Goal: Task Accomplishment & Management: Complete application form

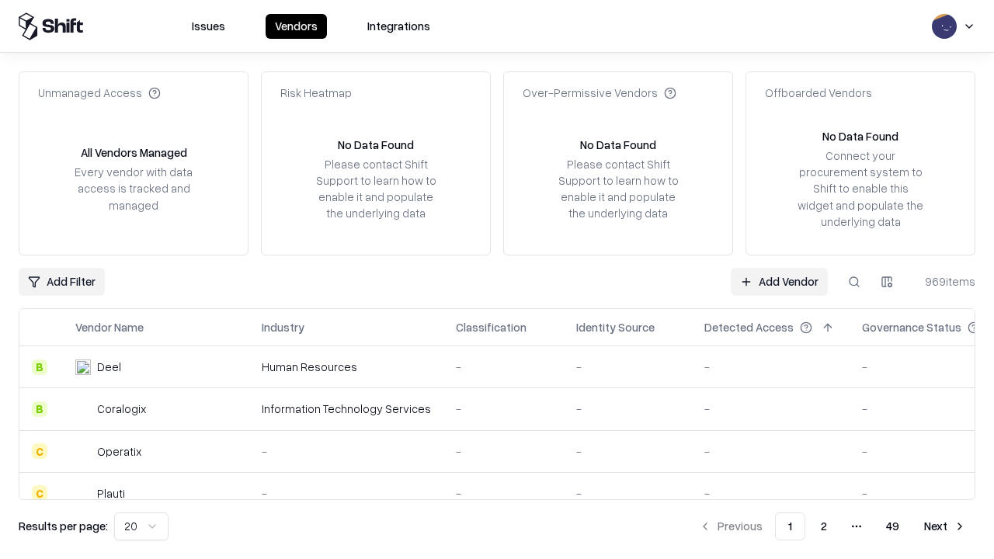
click at [779, 281] on link "Add Vendor" at bounding box center [779, 282] width 97 height 28
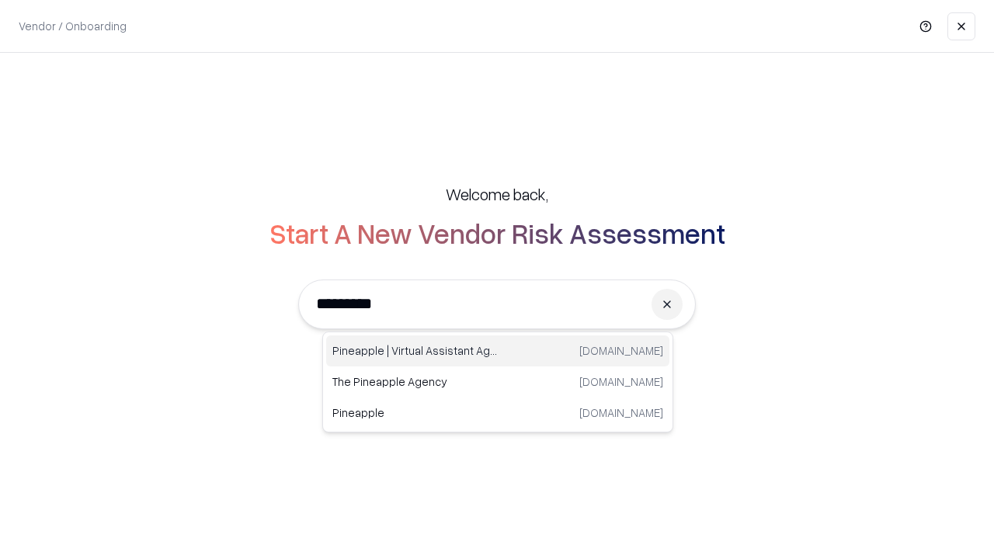
click at [498, 351] on div "Pineapple | Virtual Assistant Agency trypineapple.com" at bounding box center [497, 350] width 343 height 31
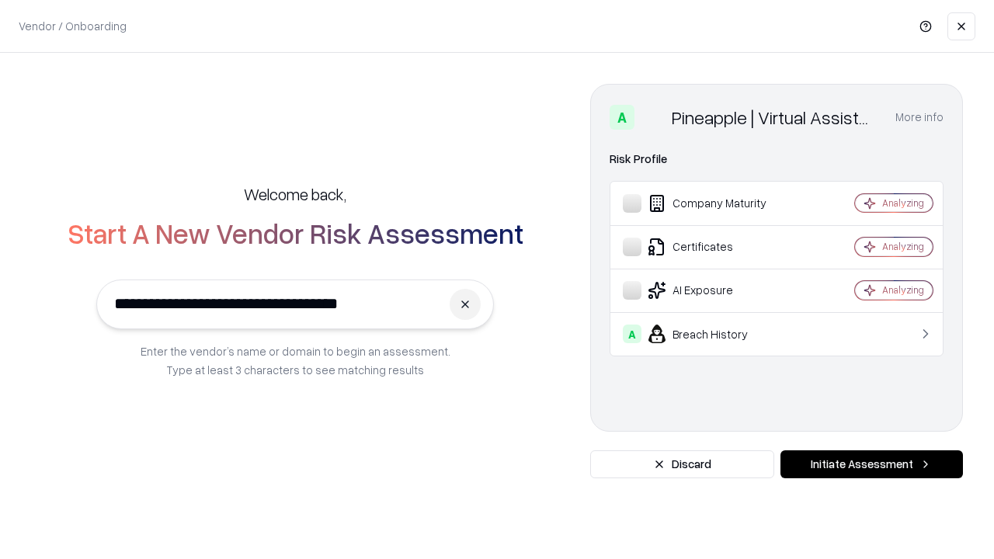
type input "**********"
click at [871, 464] on button "Initiate Assessment" at bounding box center [871, 464] width 182 height 28
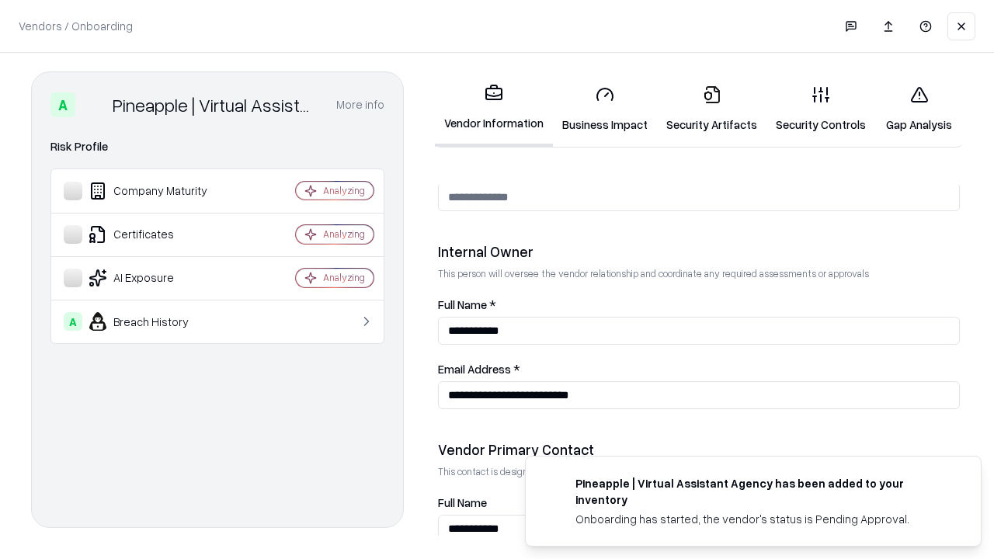
scroll to position [804, 0]
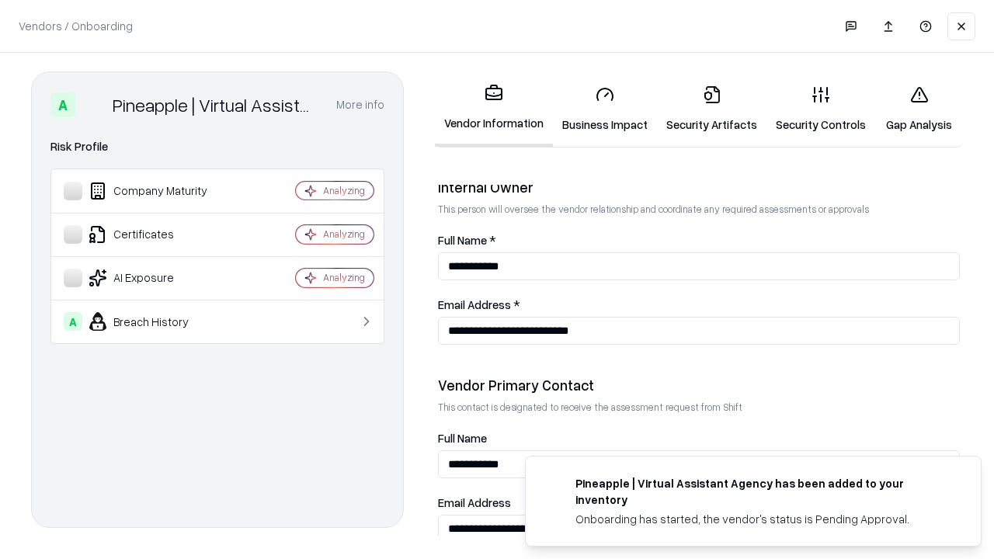
click at [605, 109] on link "Business Impact" at bounding box center [605, 109] width 104 height 72
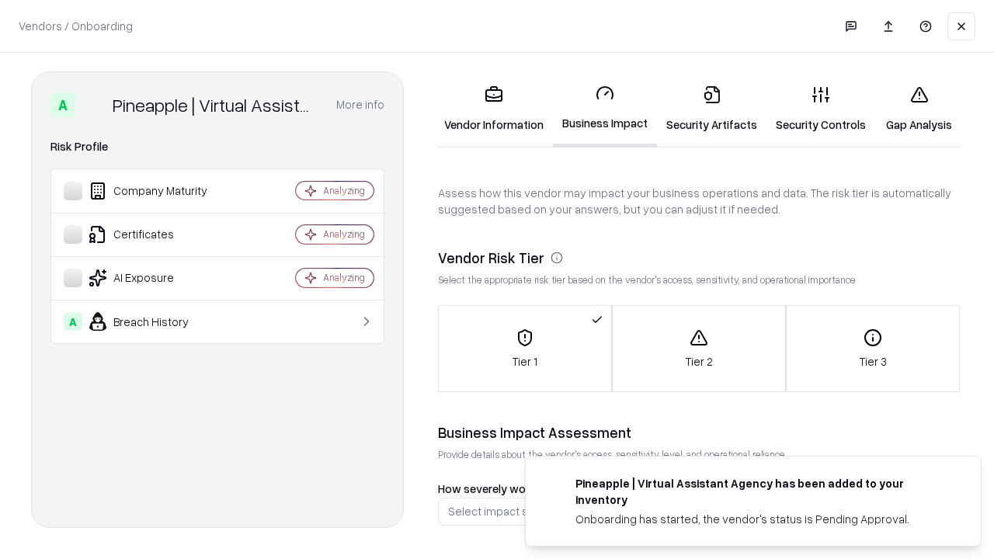
click at [711, 109] on link "Security Artifacts" at bounding box center [711, 109] width 109 height 72
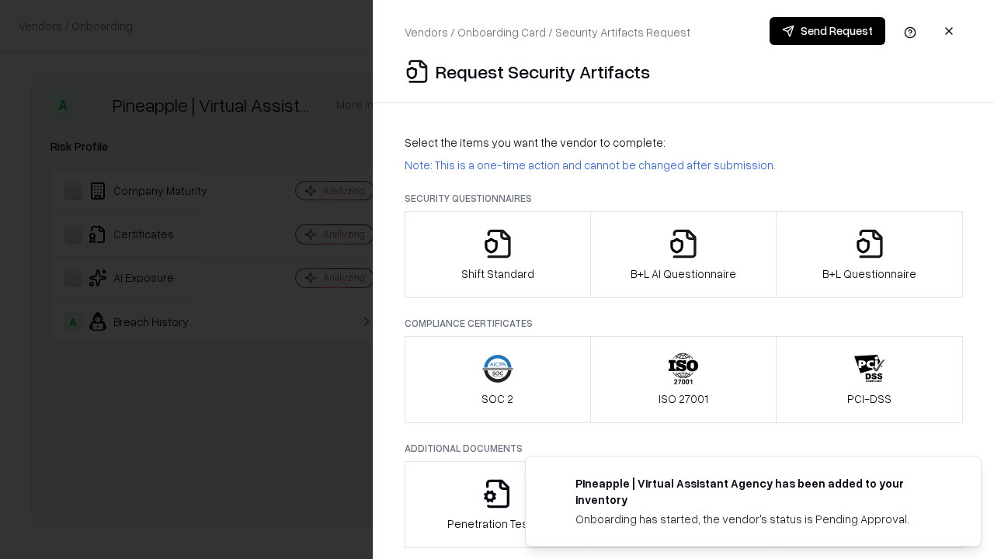
click at [497, 255] on icon "button" at bounding box center [497, 243] width 31 height 31
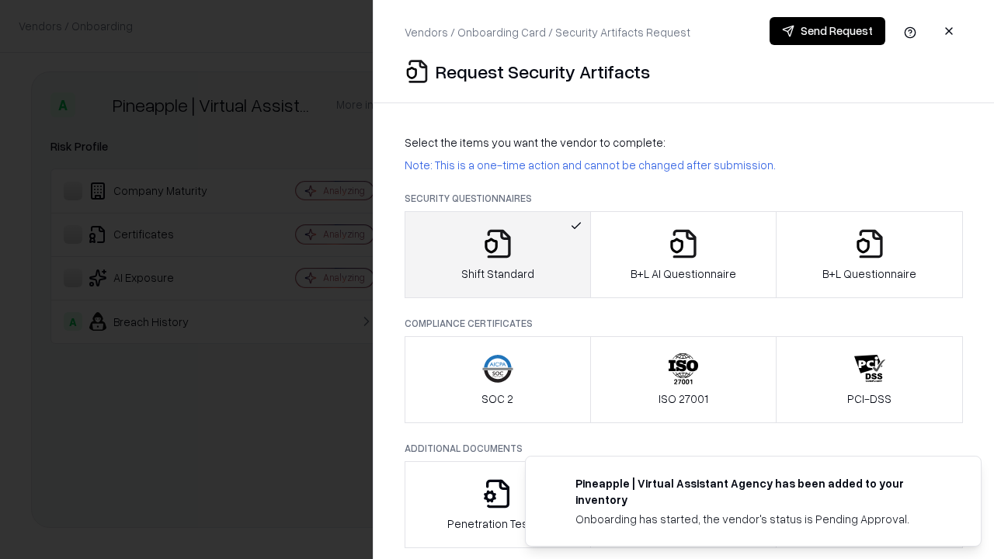
click at [827, 31] on button "Send Request" at bounding box center [828, 31] width 116 height 28
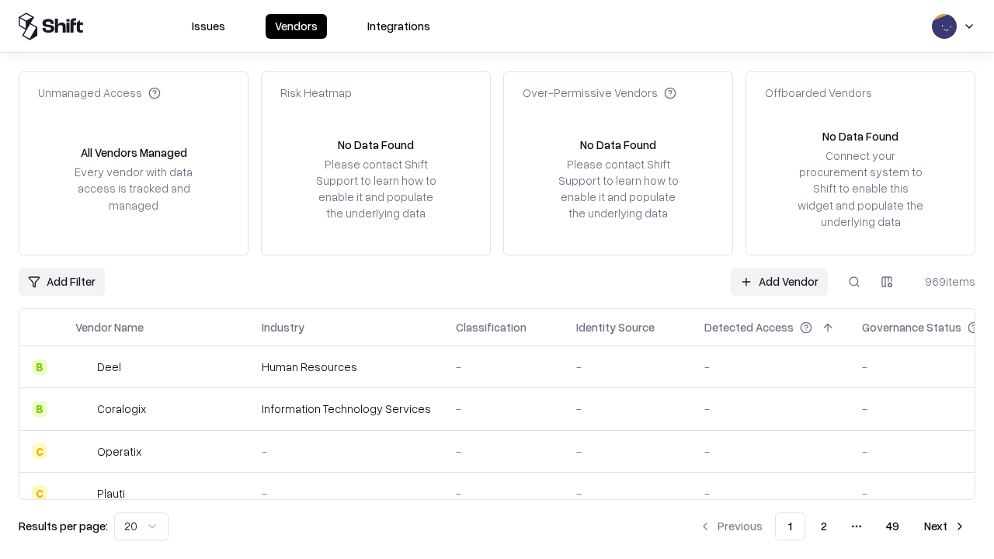
click at [854, 281] on button at bounding box center [854, 282] width 28 height 28
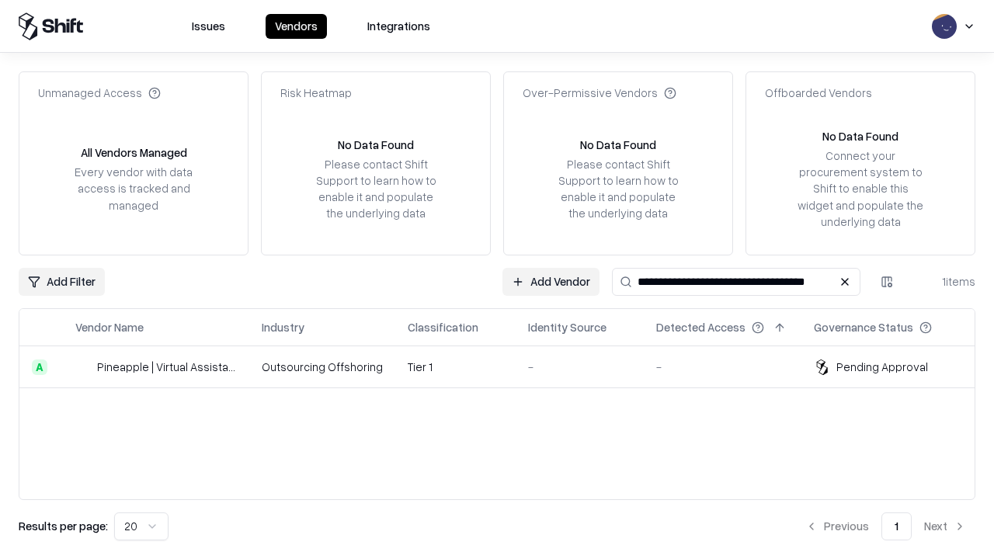
type input "**********"
click at [506, 367] on td "Tier 1" at bounding box center [455, 367] width 120 height 42
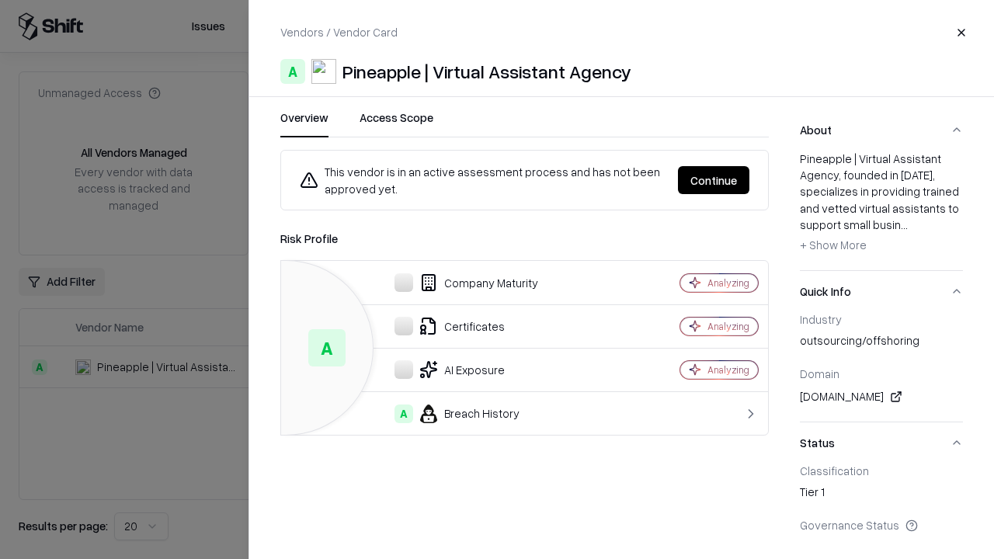
click at [714, 180] on button "Continue" at bounding box center [713, 180] width 71 height 28
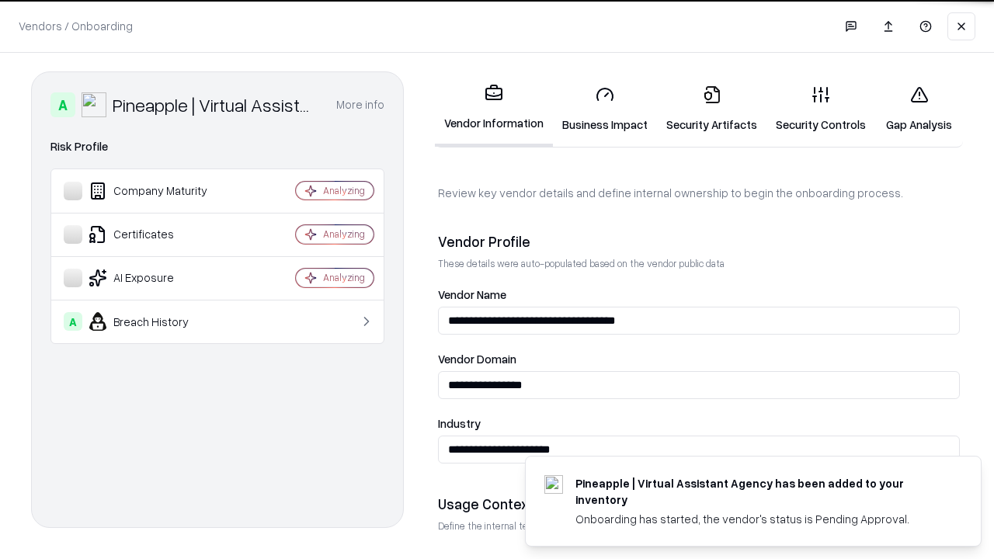
click at [711, 109] on link "Security Artifacts" at bounding box center [711, 109] width 109 height 72
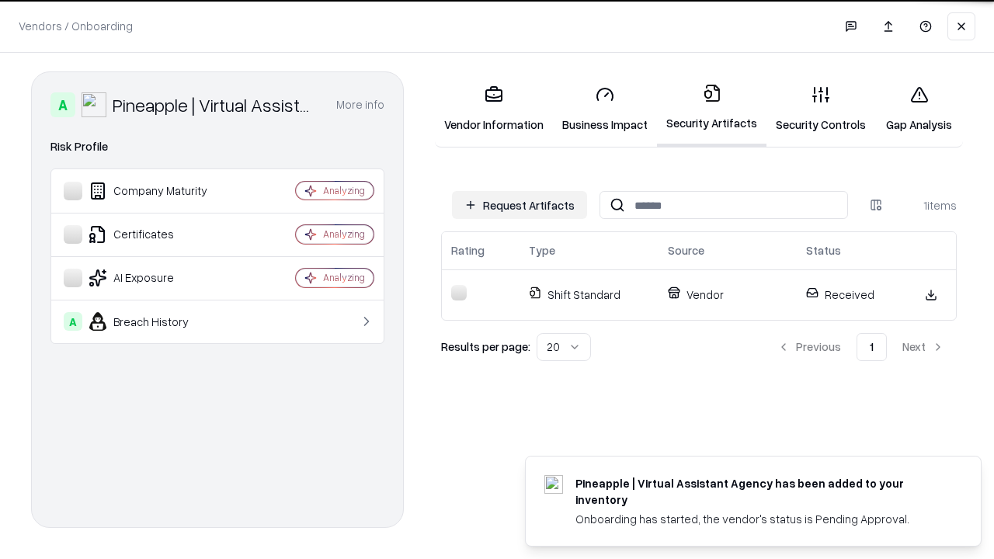
click at [821, 109] on link "Security Controls" at bounding box center [820, 109] width 109 height 72
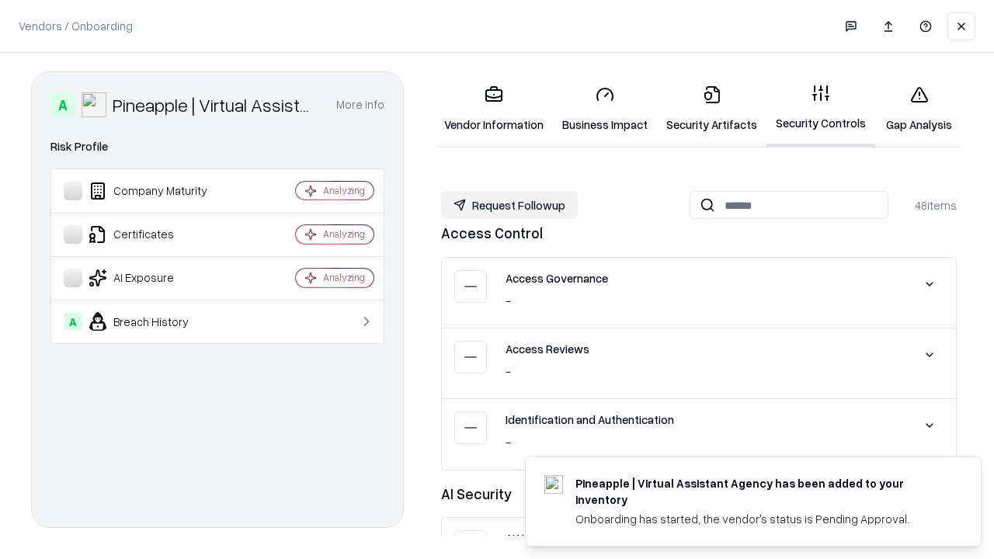
click at [509, 205] on button "Request Followup" at bounding box center [509, 205] width 137 height 28
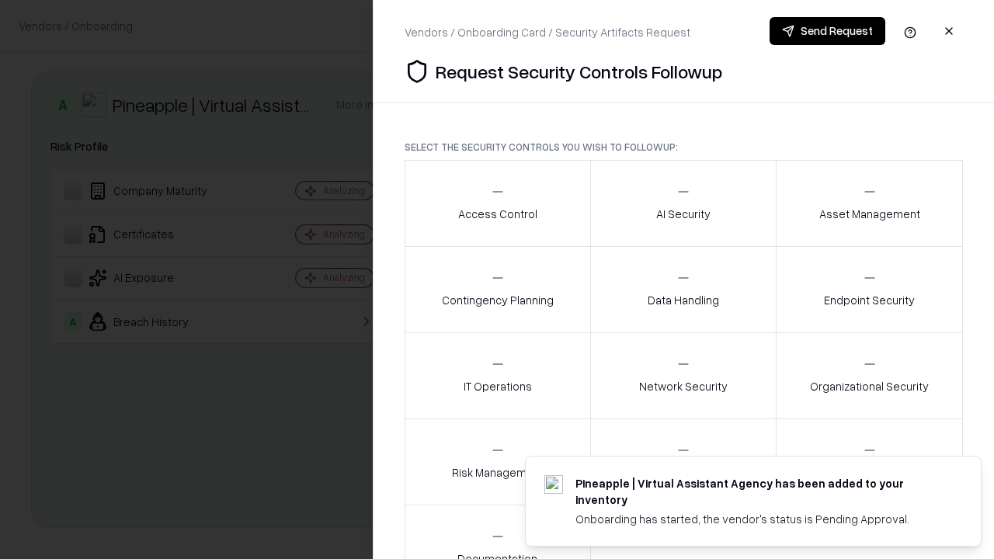
click at [497, 203] on div "Access Control" at bounding box center [497, 203] width 79 height 38
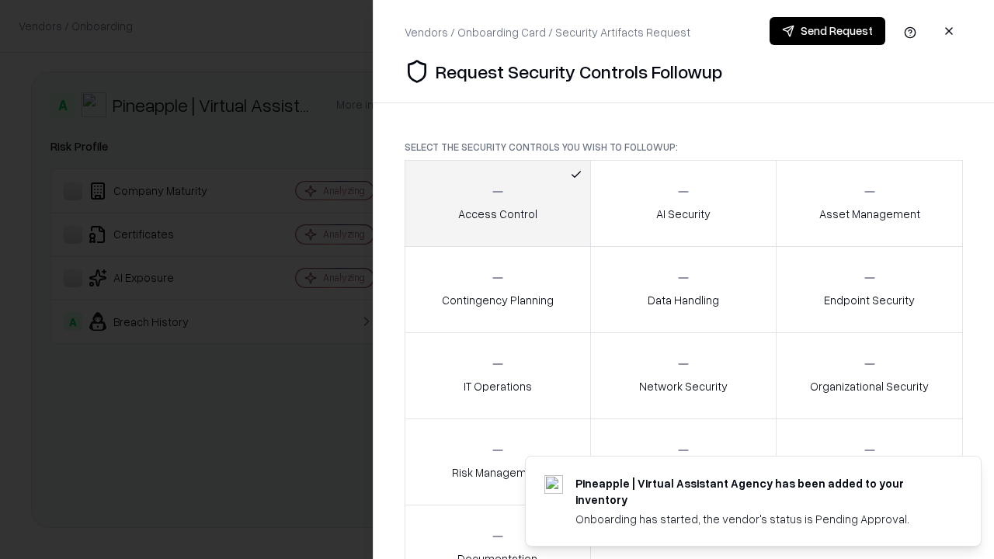
click at [827, 31] on button "Send Request" at bounding box center [828, 31] width 116 height 28
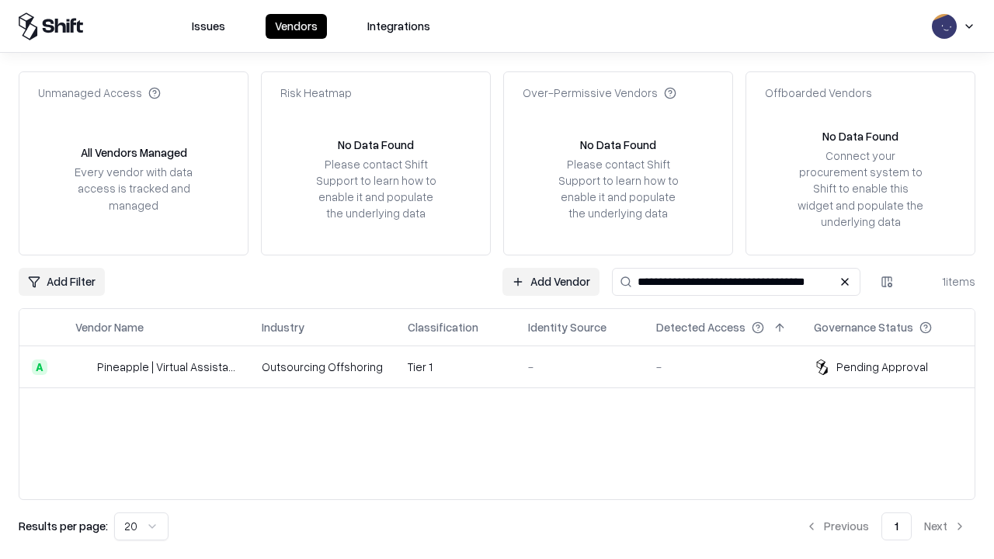
type input "**********"
click at [506, 367] on td "Tier 1" at bounding box center [455, 367] width 120 height 42
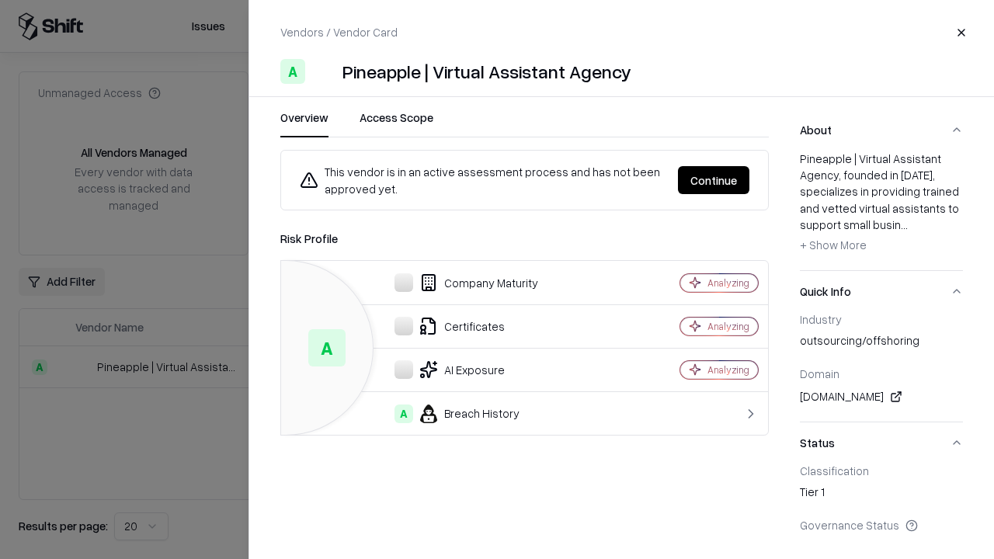
click at [714, 180] on button "Continue" at bounding box center [713, 180] width 71 height 28
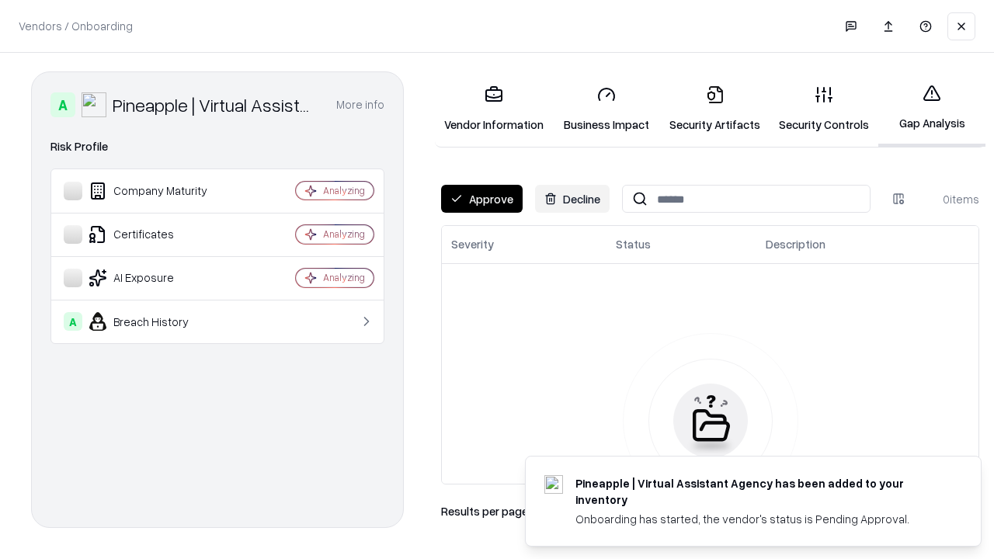
click at [481, 199] on button "Approve" at bounding box center [482, 199] width 82 height 28
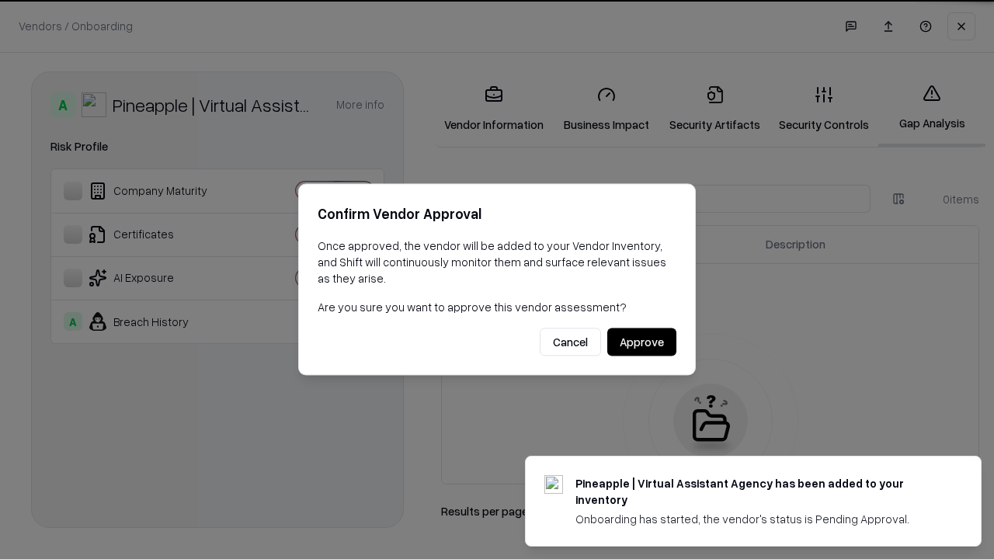
click at [641, 342] on button "Approve" at bounding box center [641, 342] width 69 height 28
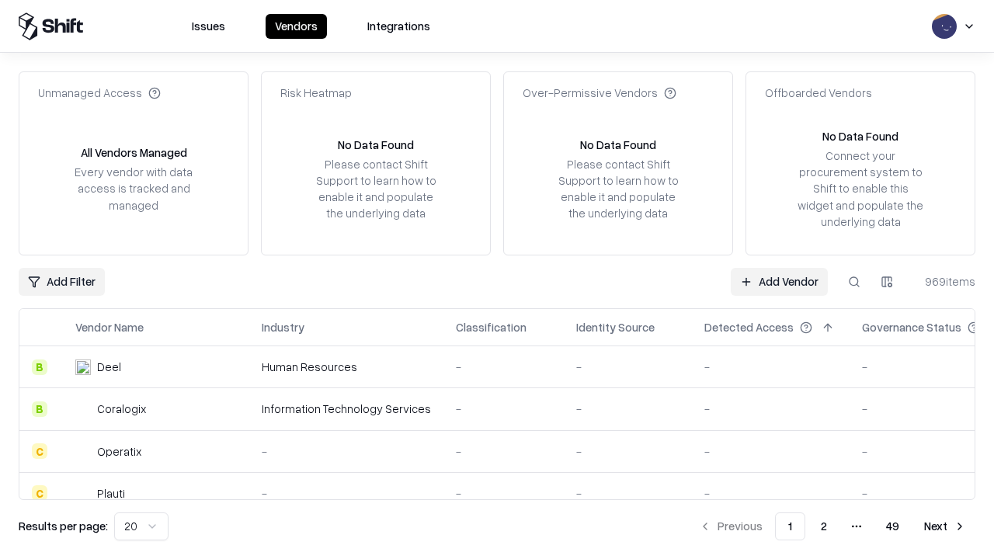
type input "**********"
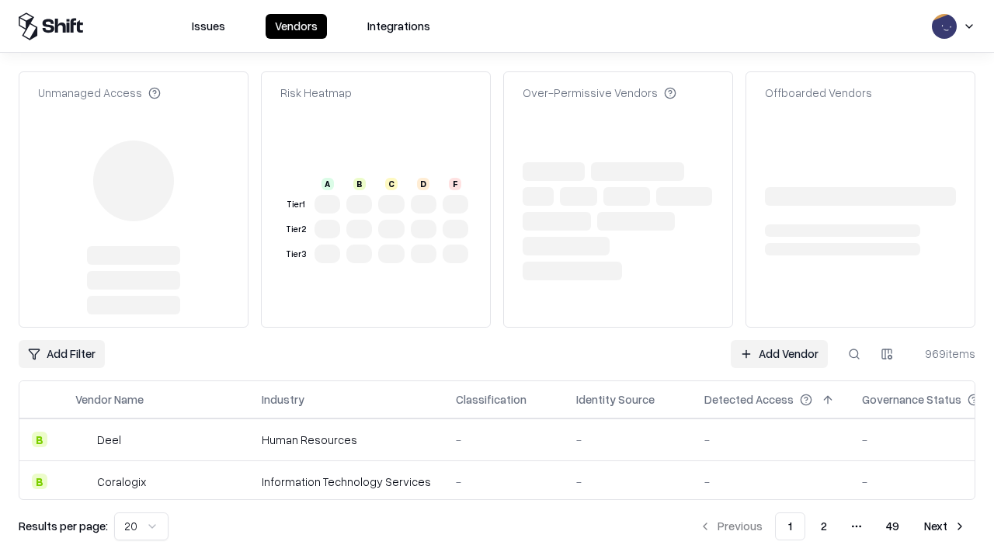
click at [779, 340] on link "Add Vendor" at bounding box center [779, 354] width 97 height 28
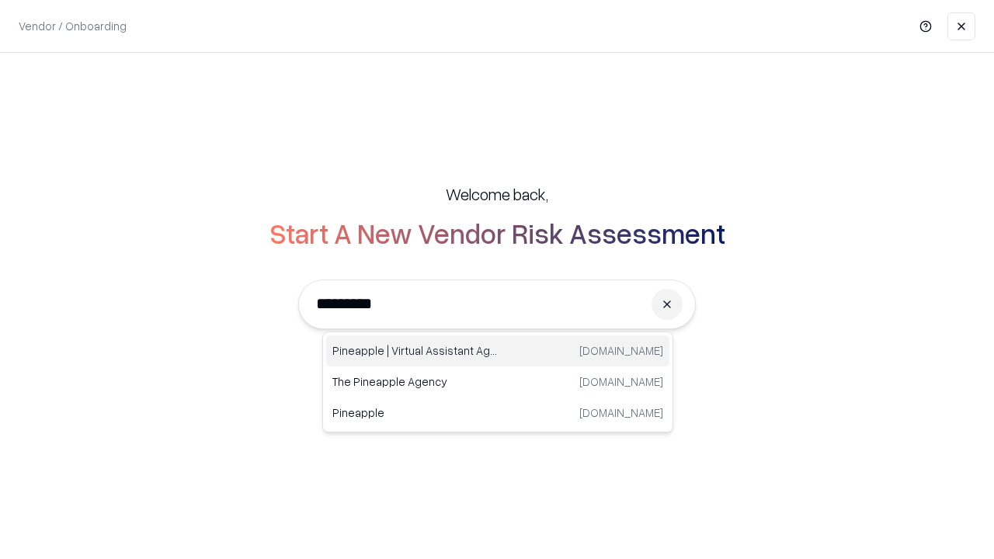
click at [498, 351] on div "Pineapple | Virtual Assistant Agency trypineapple.com" at bounding box center [497, 350] width 343 height 31
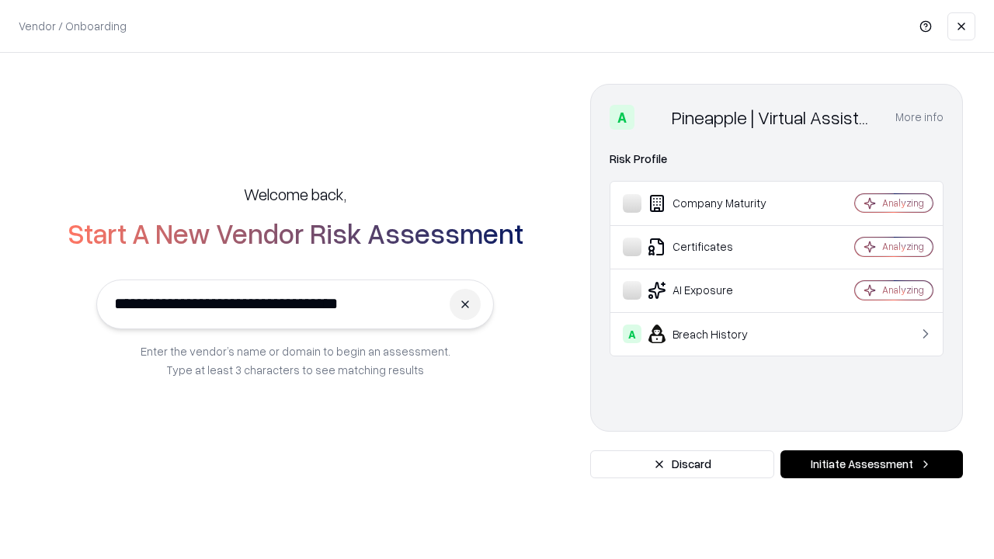
type input "**********"
click at [871, 464] on button "Initiate Assessment" at bounding box center [871, 464] width 182 height 28
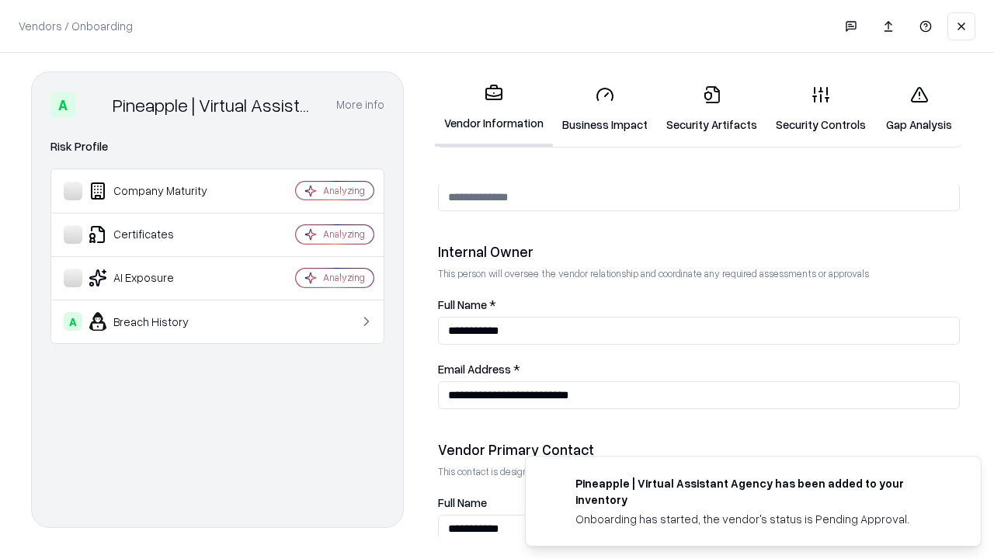
scroll to position [804, 0]
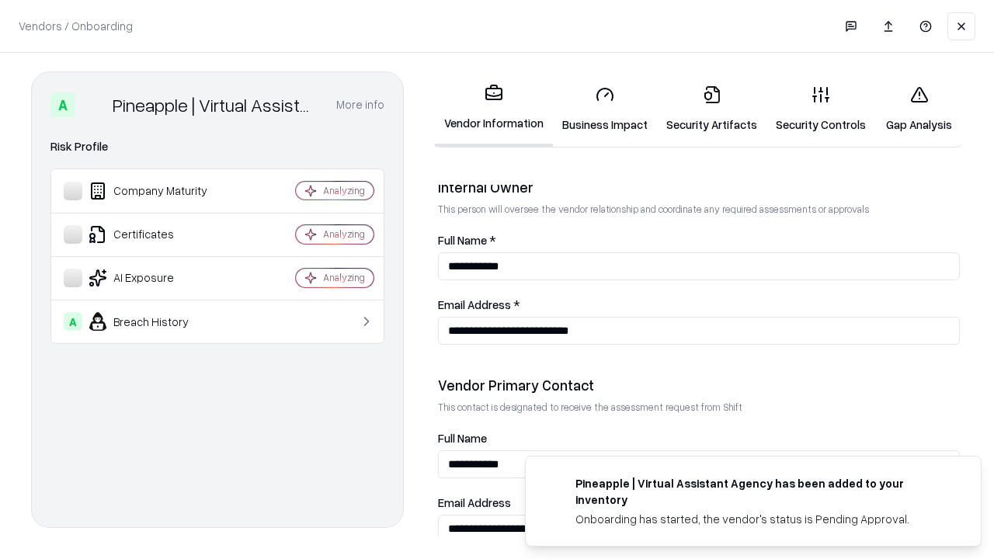
click at [919, 109] on link "Gap Analysis" at bounding box center [919, 109] width 88 height 72
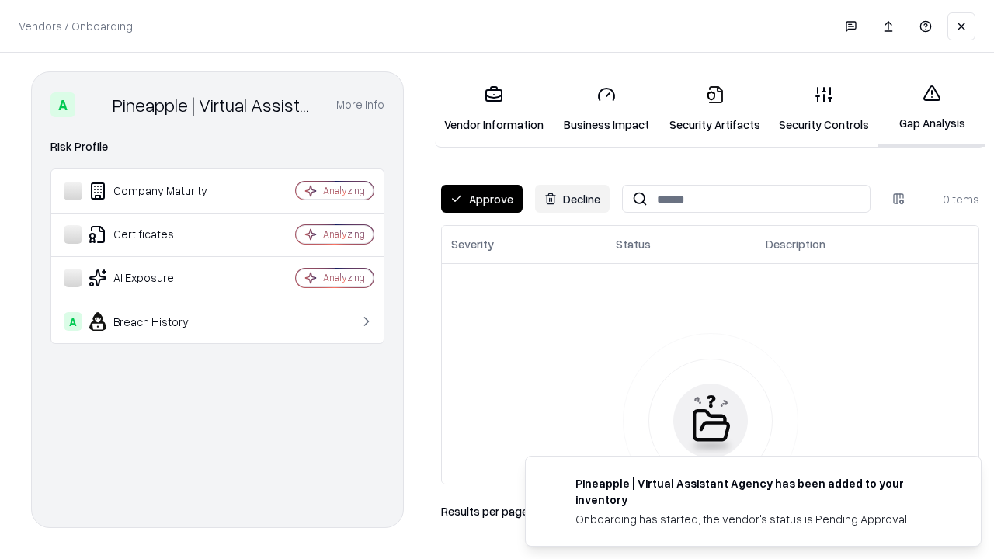
click at [481, 199] on button "Approve" at bounding box center [482, 199] width 82 height 28
